Goal: Information Seeking & Learning: Find contact information

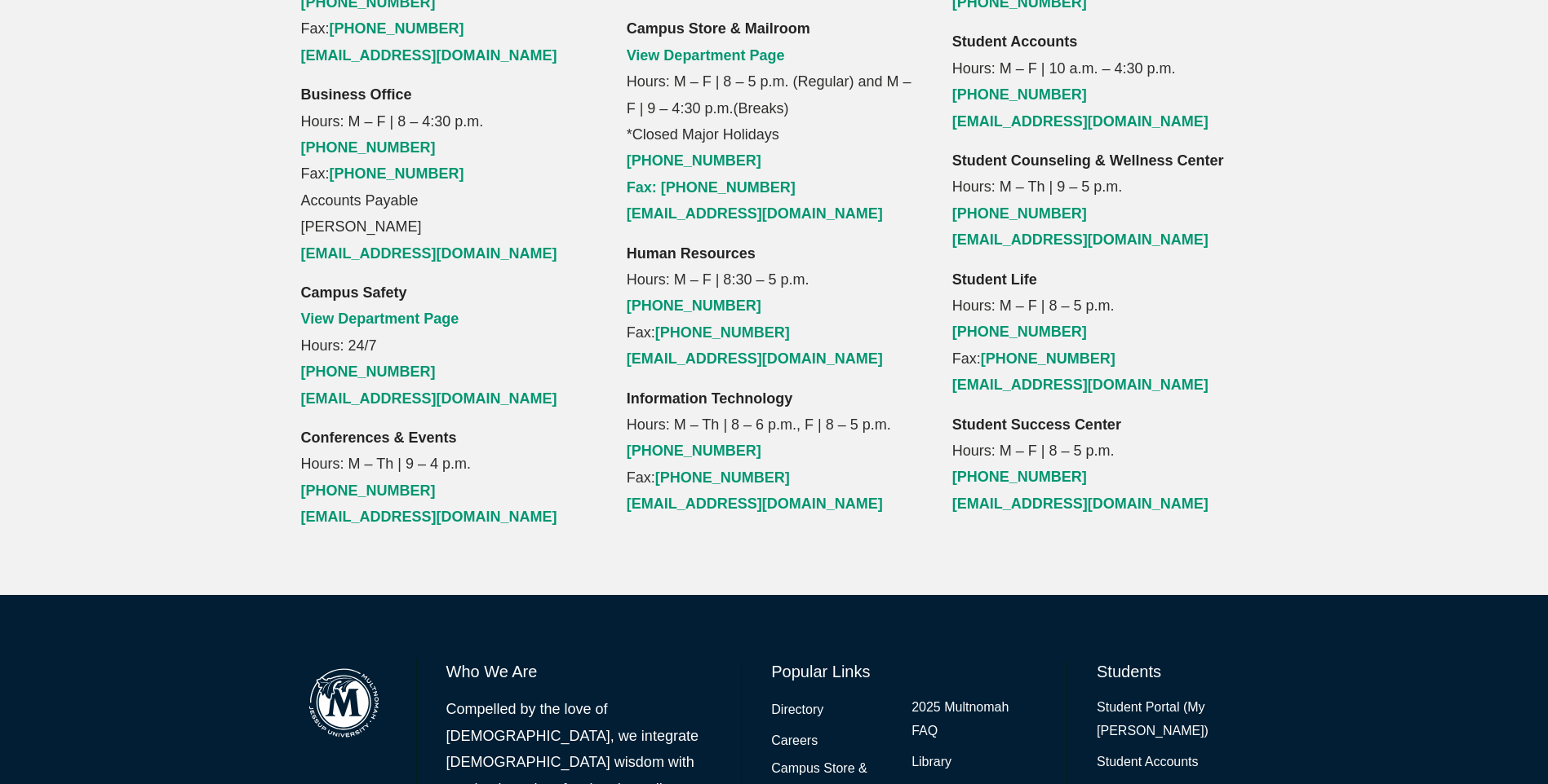
scroll to position [1907, 0]
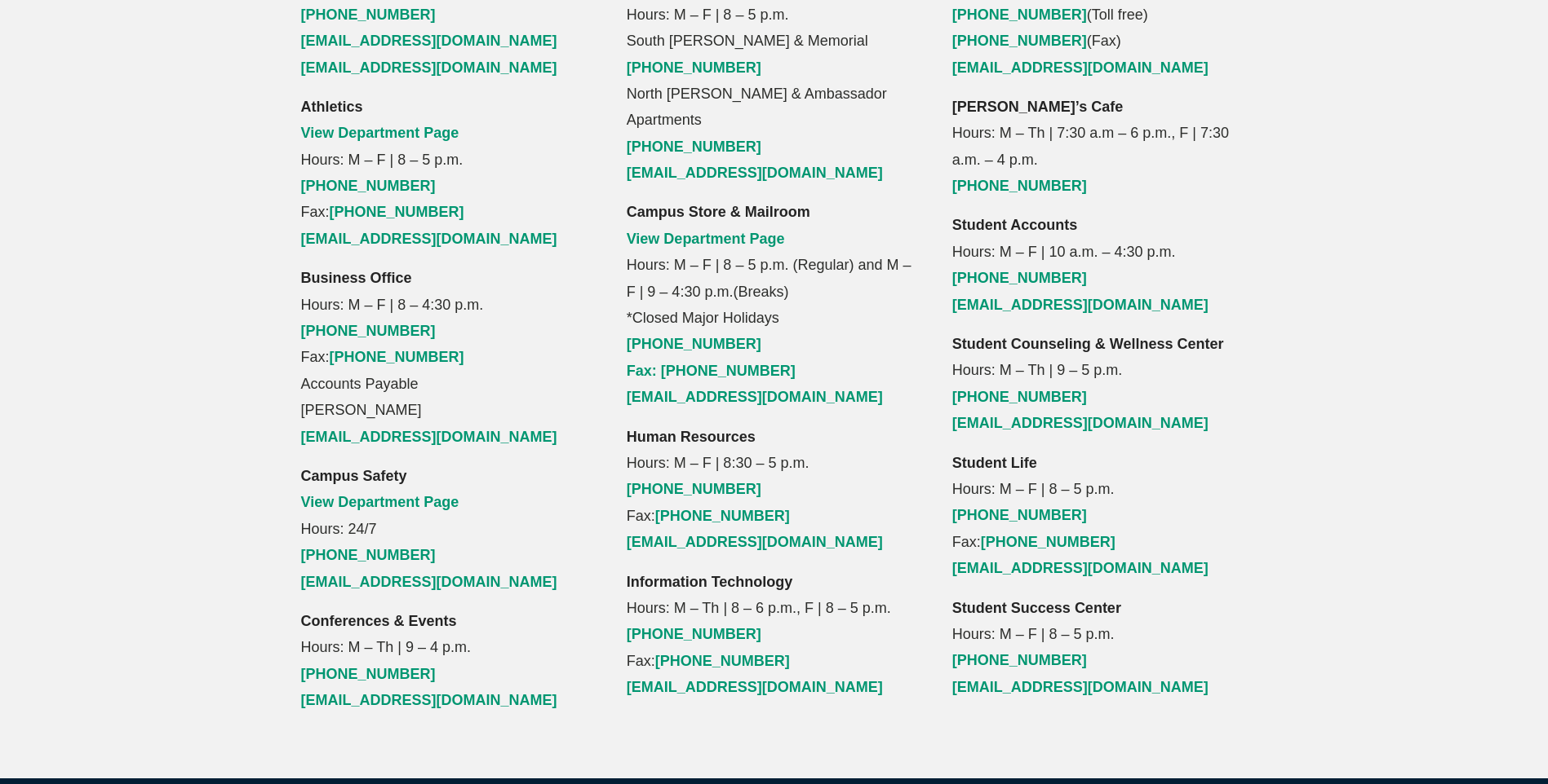
scroll to position [1907, 0]
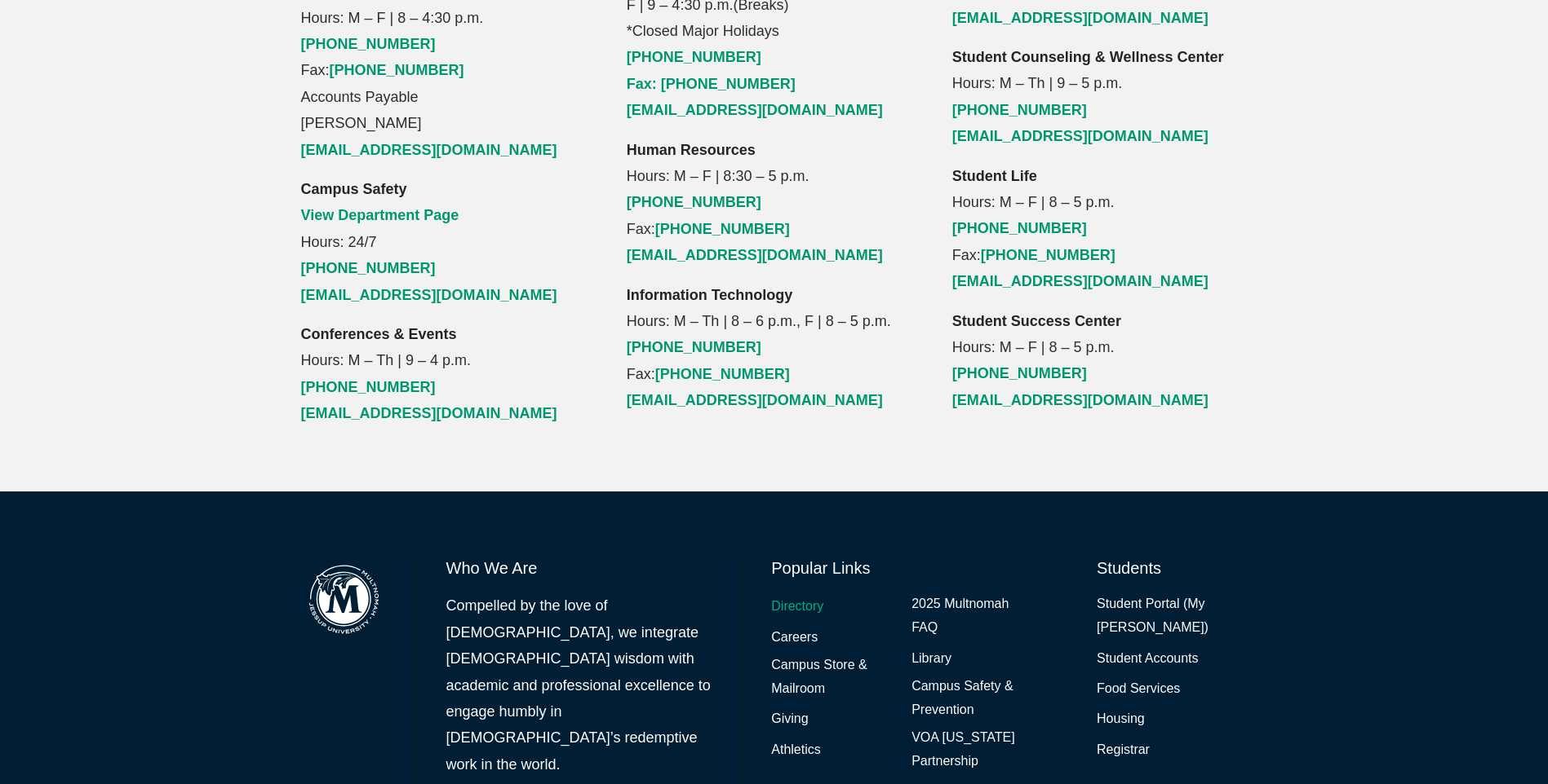
click at [778, 595] on link "Directory" at bounding box center [796, 607] width 52 height 24
